Goal: Check status: Check status

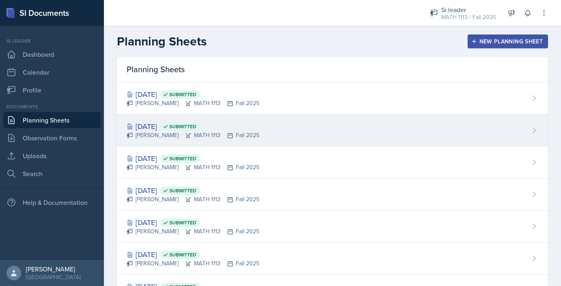
click at [310, 130] on div "[DATE] Submitted [PERSON_NAME] MATH 1113 Fall 2025" at bounding box center [332, 130] width 431 height 32
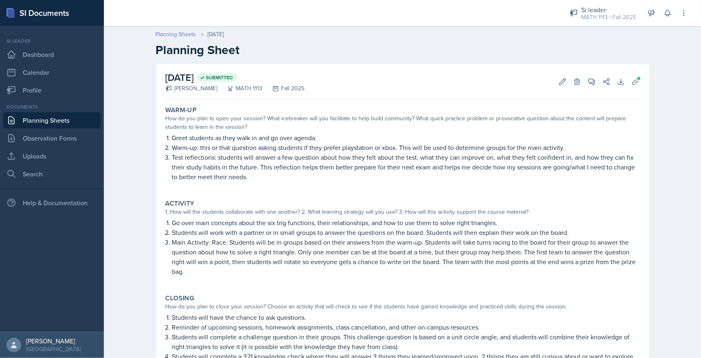
click at [168, 33] on link "Planning Sheets" at bounding box center [176, 34] width 41 height 9
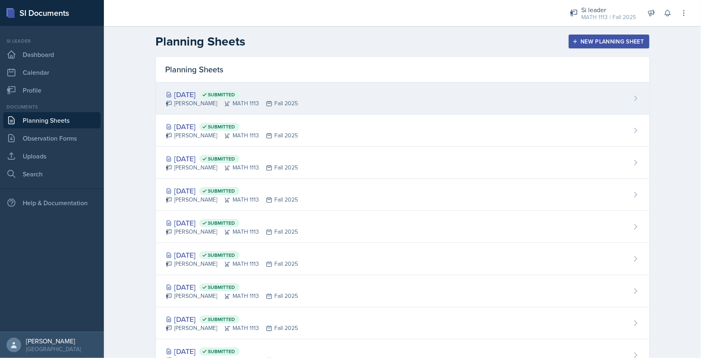
click at [185, 95] on div "[DATE] Submitted" at bounding box center [232, 94] width 133 height 11
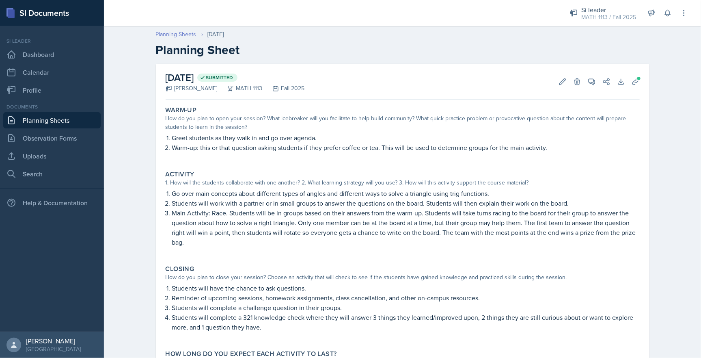
click at [172, 34] on link "Planning Sheets" at bounding box center [176, 34] width 41 height 9
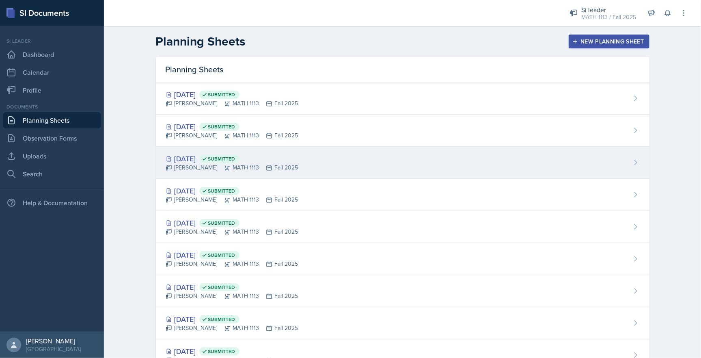
click at [193, 163] on div "[PERSON_NAME] MATH 1113 Fall 2025" at bounding box center [232, 167] width 133 height 9
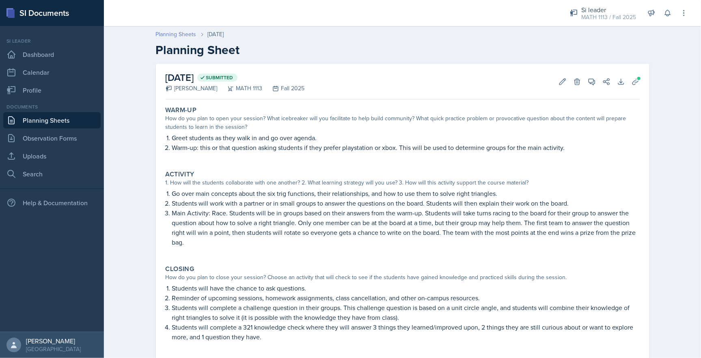
click at [181, 34] on link "Planning Sheets" at bounding box center [176, 34] width 41 height 9
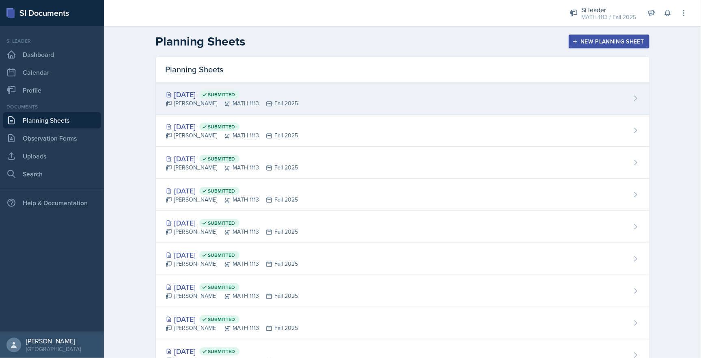
click at [338, 101] on div "[DATE] Submitted [PERSON_NAME] MATH 1113 Fall 2025" at bounding box center [403, 98] width 494 height 32
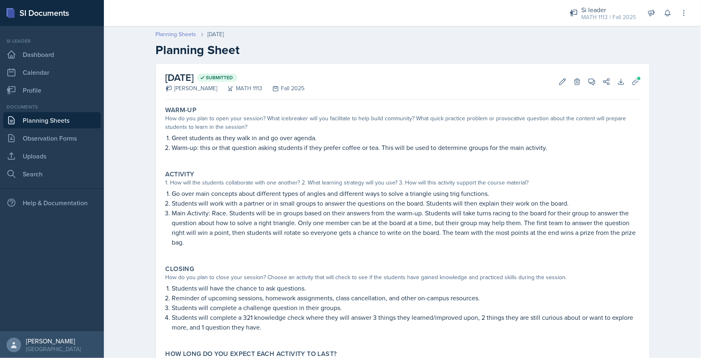
click at [171, 34] on link "Planning Sheets" at bounding box center [176, 34] width 41 height 9
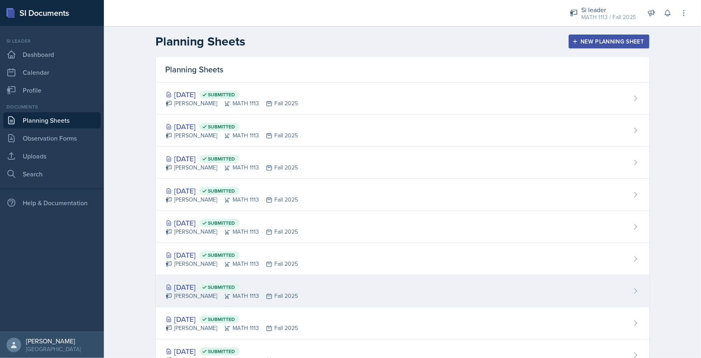
scroll to position [63, 0]
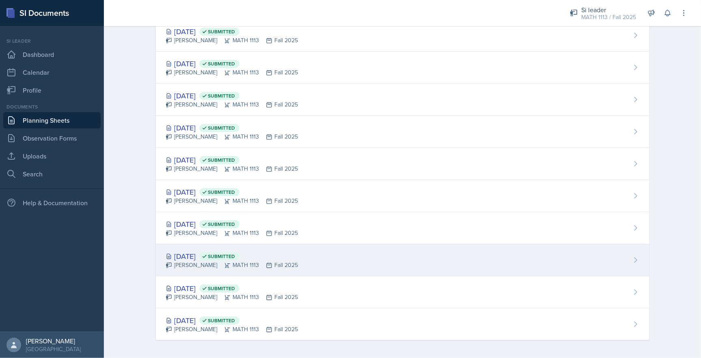
click at [196, 253] on div "[DATE] Submitted" at bounding box center [232, 255] width 133 height 11
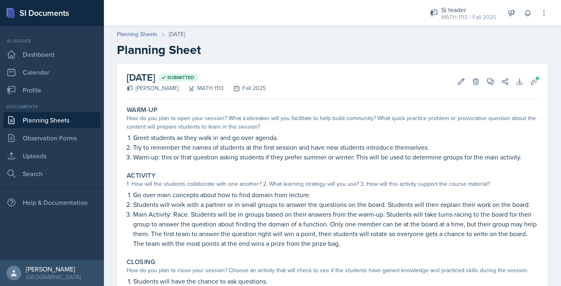
click at [134, 41] on div "Planning Sheets [DATE] Planning Sheet" at bounding box center [332, 43] width 457 height 27
click at [134, 34] on link "Planning Sheets" at bounding box center [137, 34] width 41 height 9
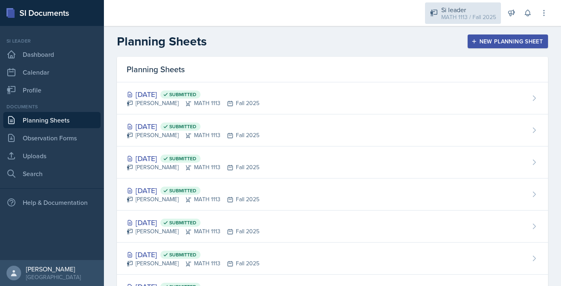
click at [464, 11] on div "Si leader" at bounding box center [468, 10] width 55 height 10
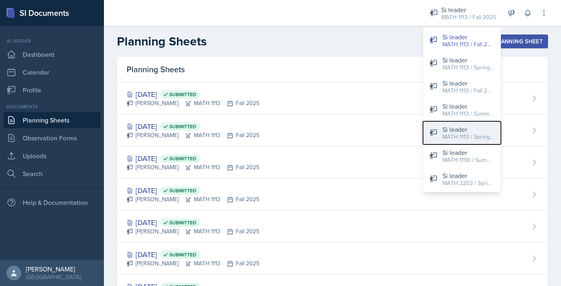
click at [468, 131] on div "Si leader" at bounding box center [468, 130] width 52 height 10
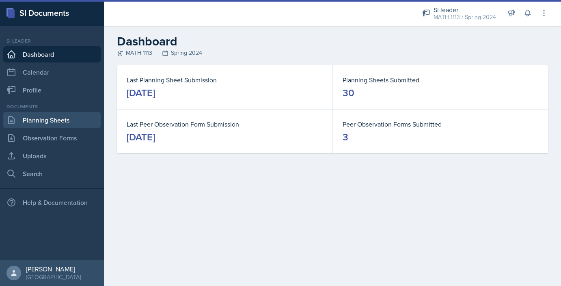
click at [56, 121] on link "Planning Sheets" at bounding box center [51, 120] width 97 height 16
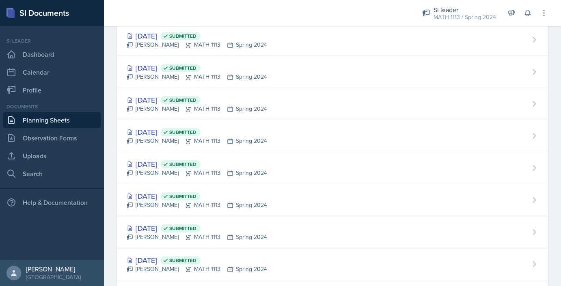
scroll to position [777, 0]
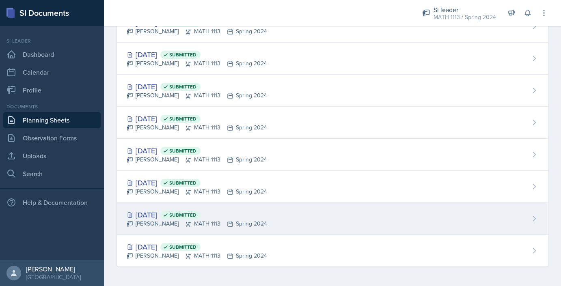
click at [290, 217] on div "[DATE] Submitted [PERSON_NAME] MATH 1113 Spring 2024" at bounding box center [332, 219] width 431 height 32
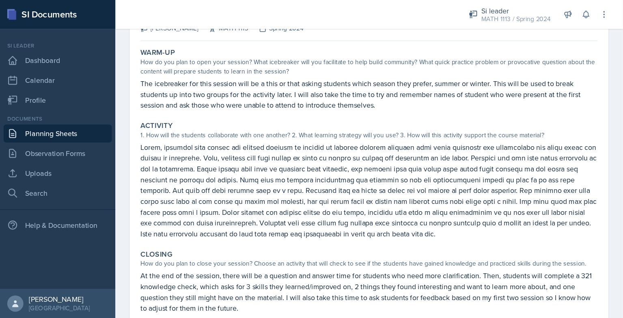
scroll to position [39, 0]
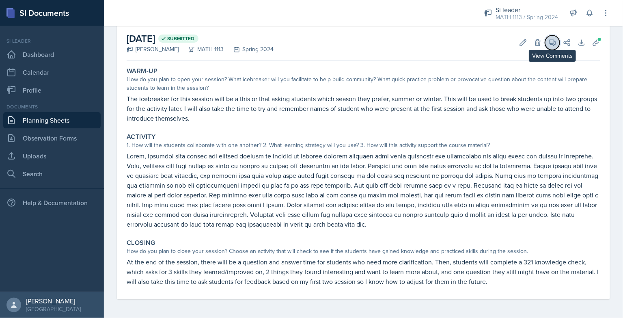
click at [554, 45] on icon at bounding box center [553, 43] width 6 height 6
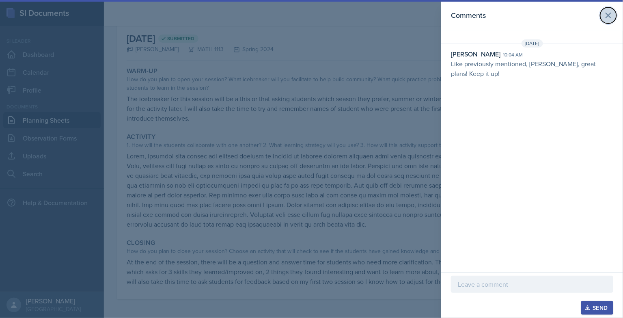
click at [560, 19] on icon at bounding box center [609, 16] width 10 height 10
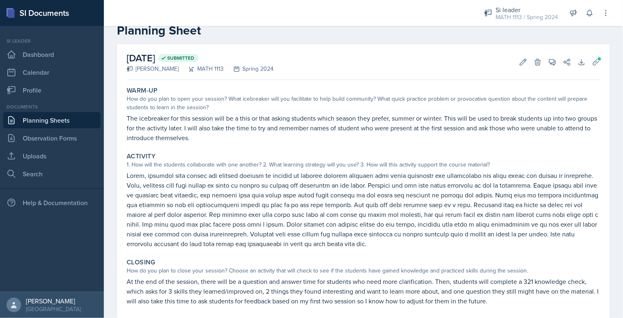
scroll to position [0, 0]
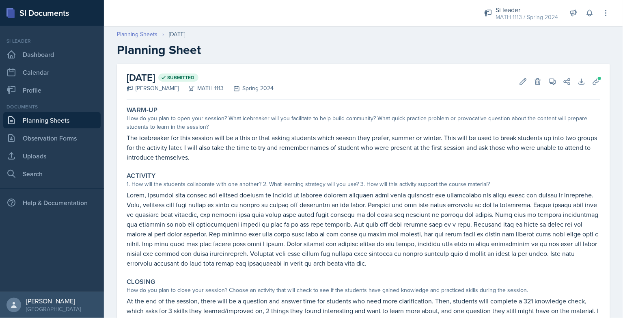
click at [134, 36] on link "Planning Sheets" at bounding box center [137, 34] width 41 height 9
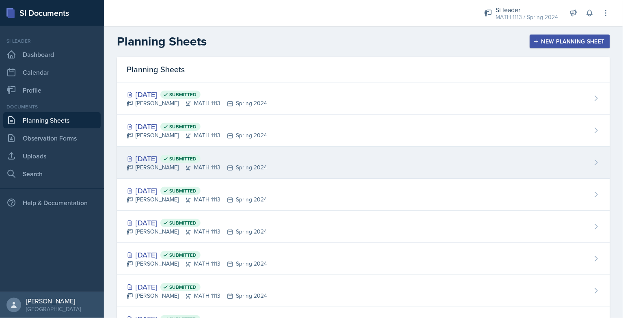
scroll to position [740, 0]
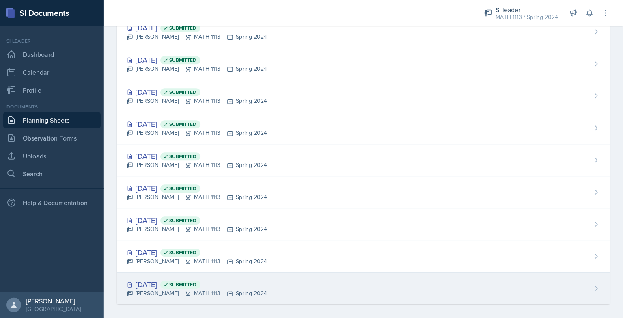
click at [300, 276] on div "[DATE] Submitted [PERSON_NAME] MATH 1113 Spring 2024" at bounding box center [363, 288] width 493 height 32
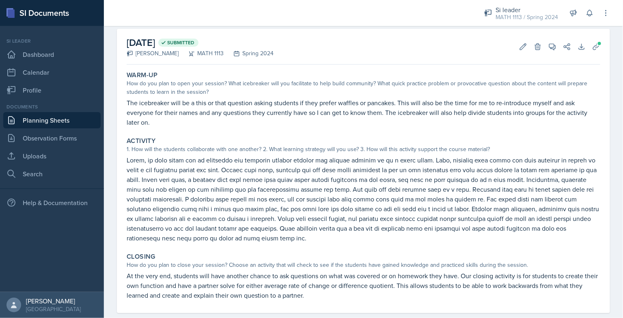
scroll to position [30, 0]
